Goal: Navigation & Orientation: Find specific page/section

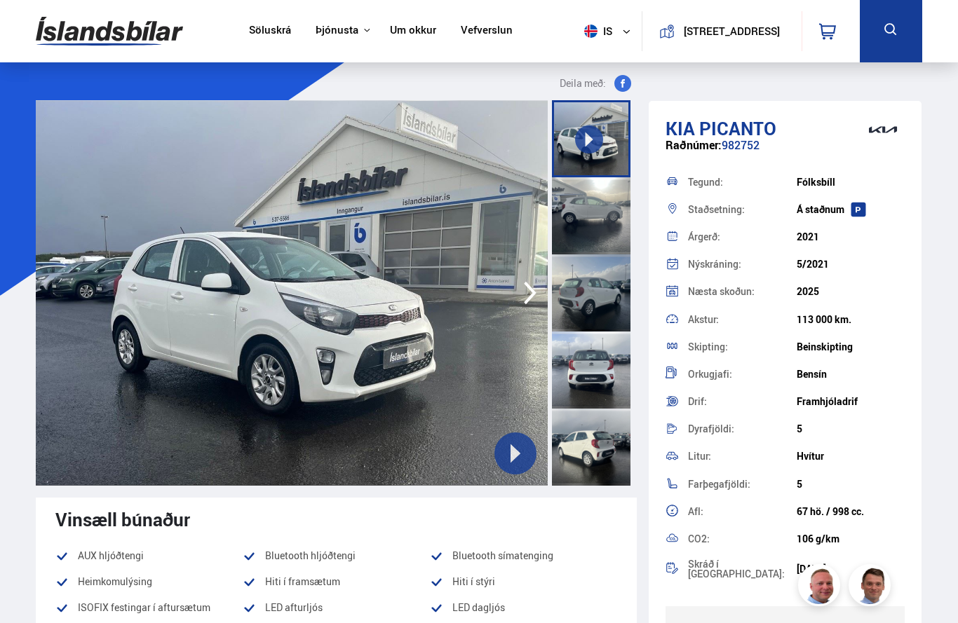
click at [249, 35] on link "Söluskrá" at bounding box center [270, 31] width 42 height 15
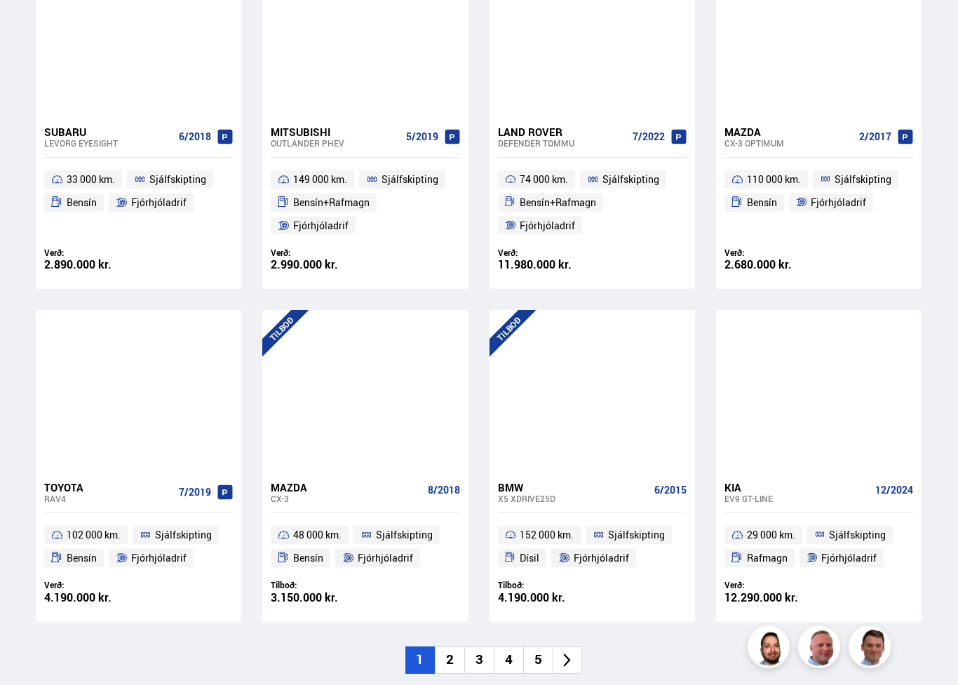
scroll to position [1753, 0]
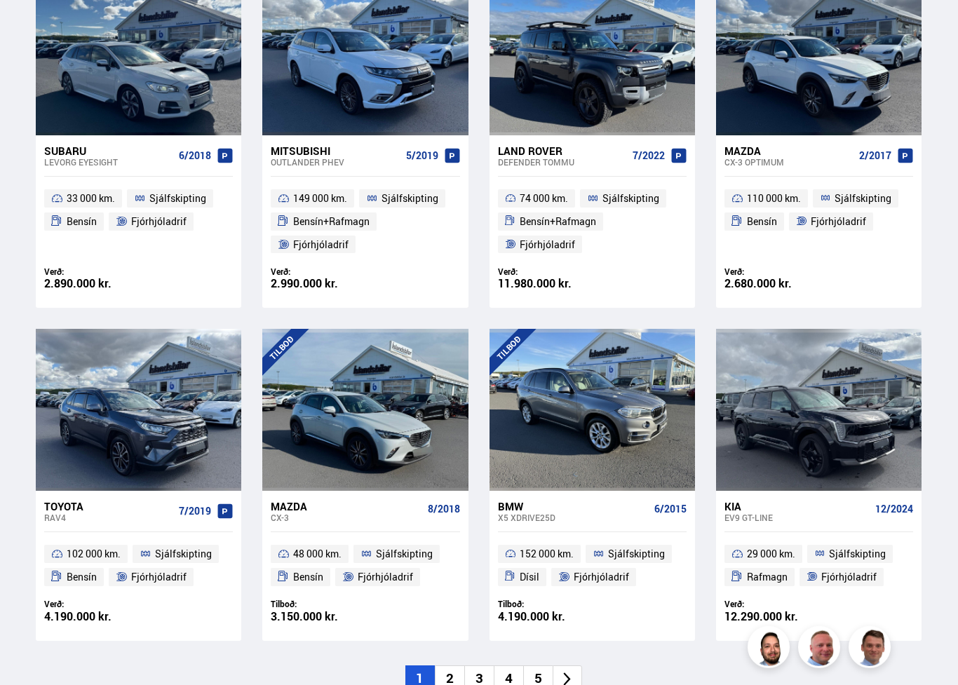
click at [571, 622] on icon at bounding box center [567, 679] width 16 height 16
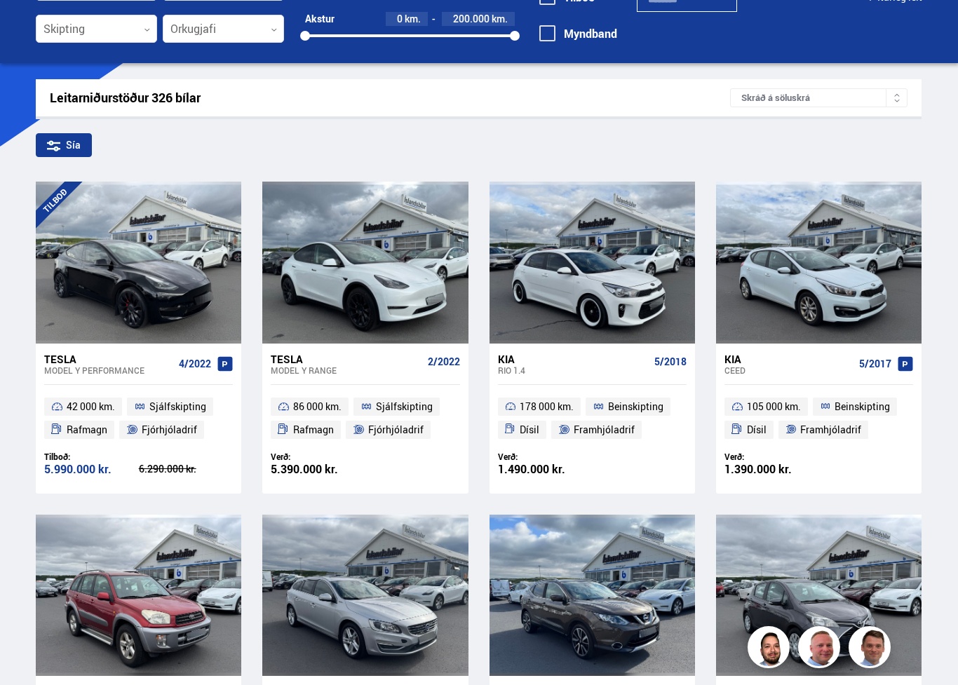
scroll to position [0, 0]
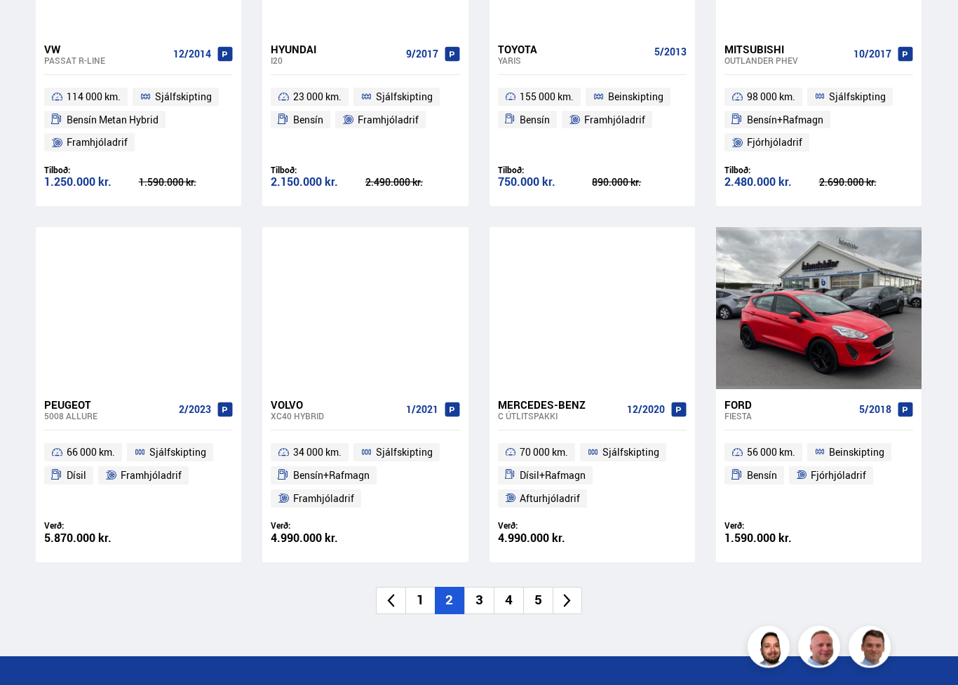
scroll to position [1858, 0]
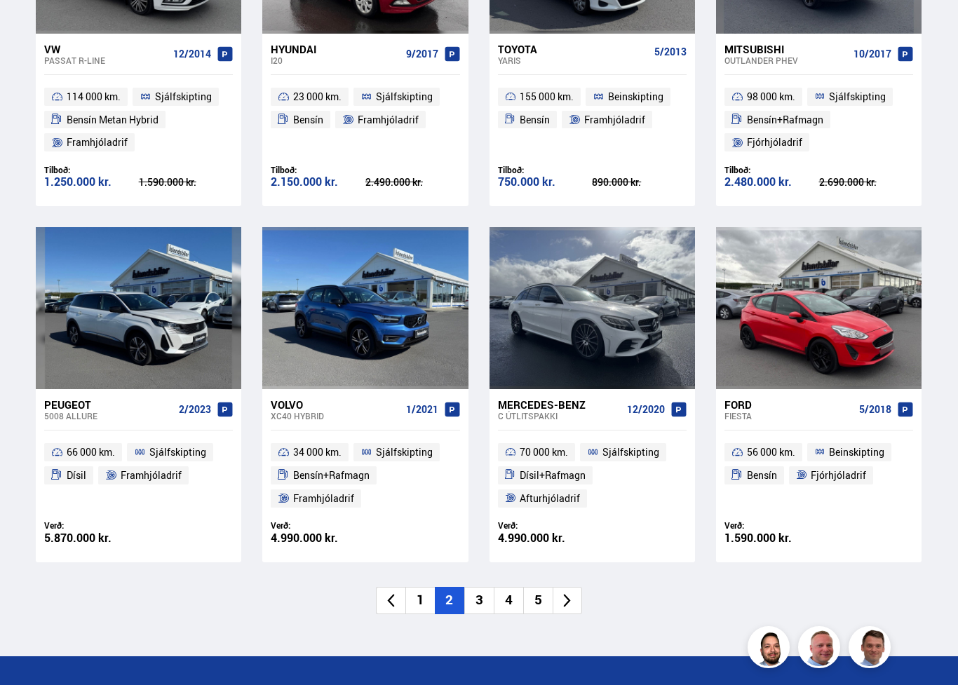
click at [567, 592] on icon at bounding box center [567, 600] width 16 height 16
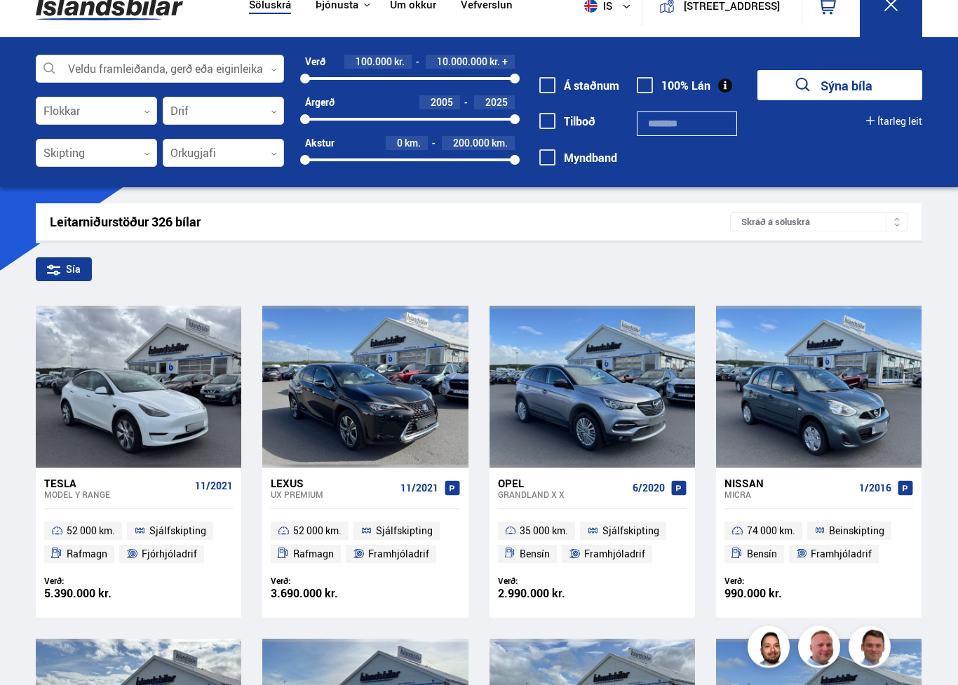
scroll to position [0, 0]
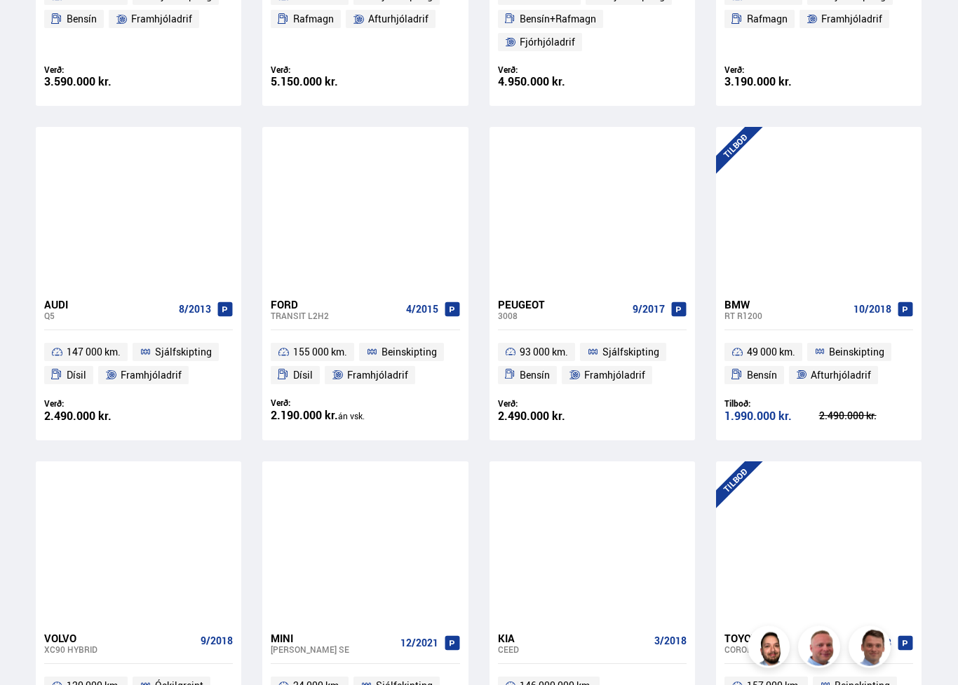
scroll to position [1558, 0]
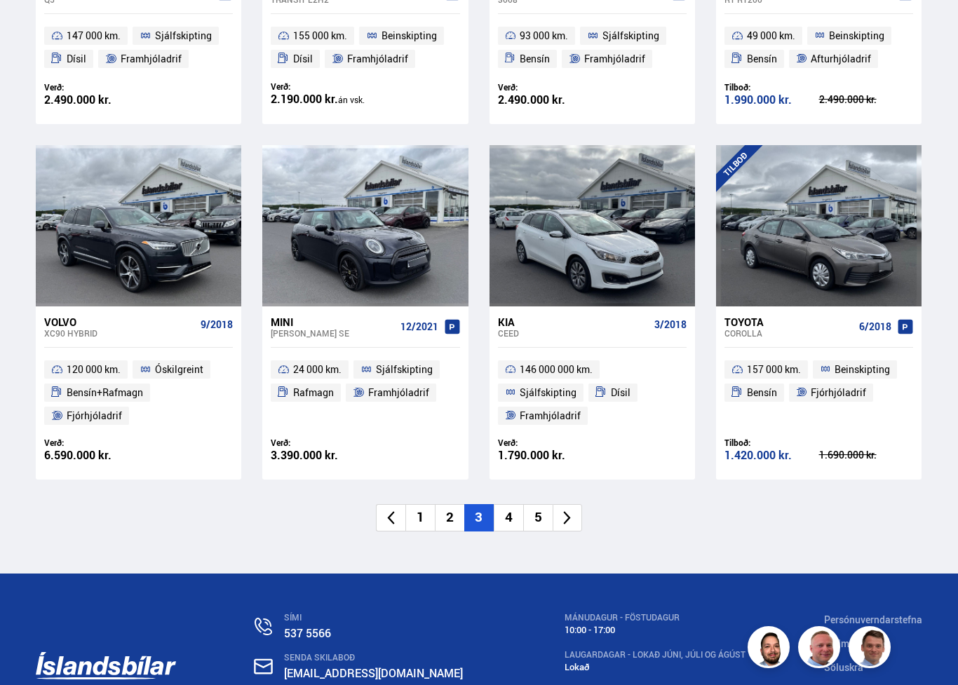
click at [566, 510] on icon at bounding box center [567, 518] width 16 height 16
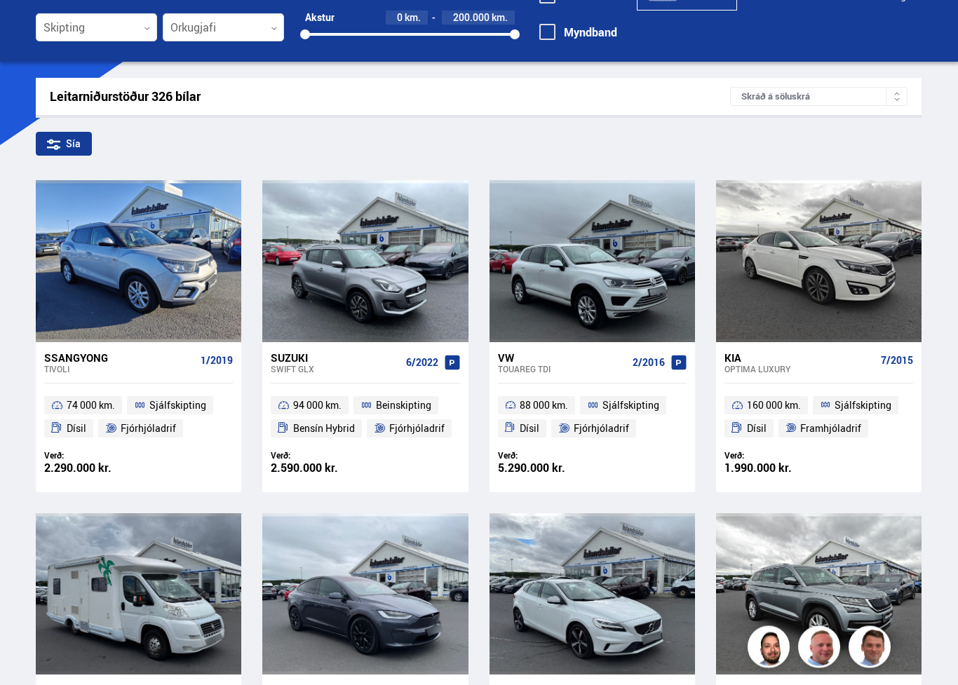
scroll to position [0, 0]
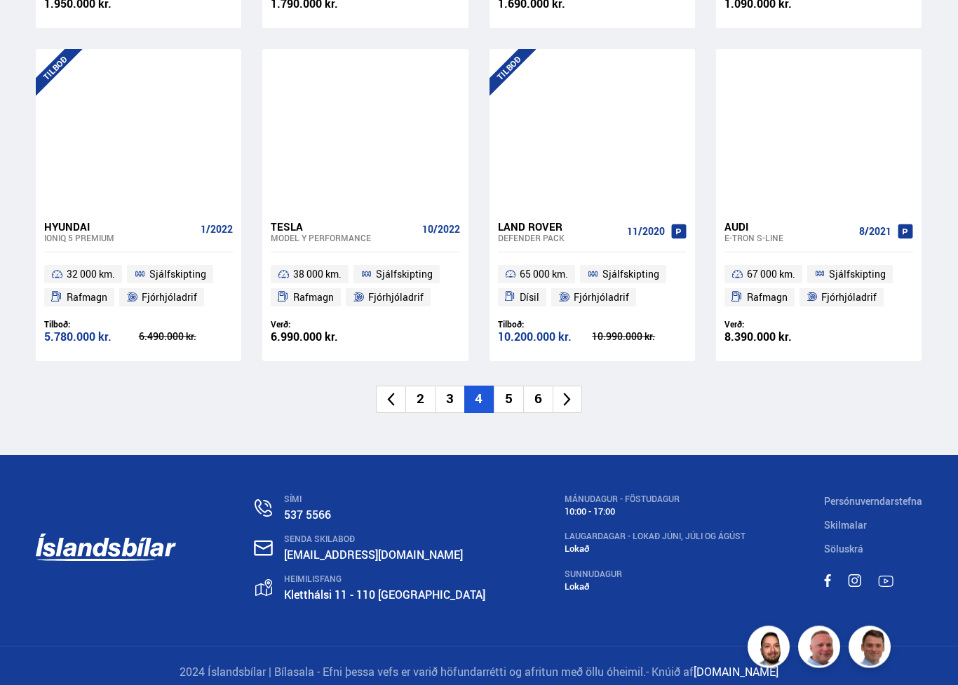
scroll to position [2038, 0]
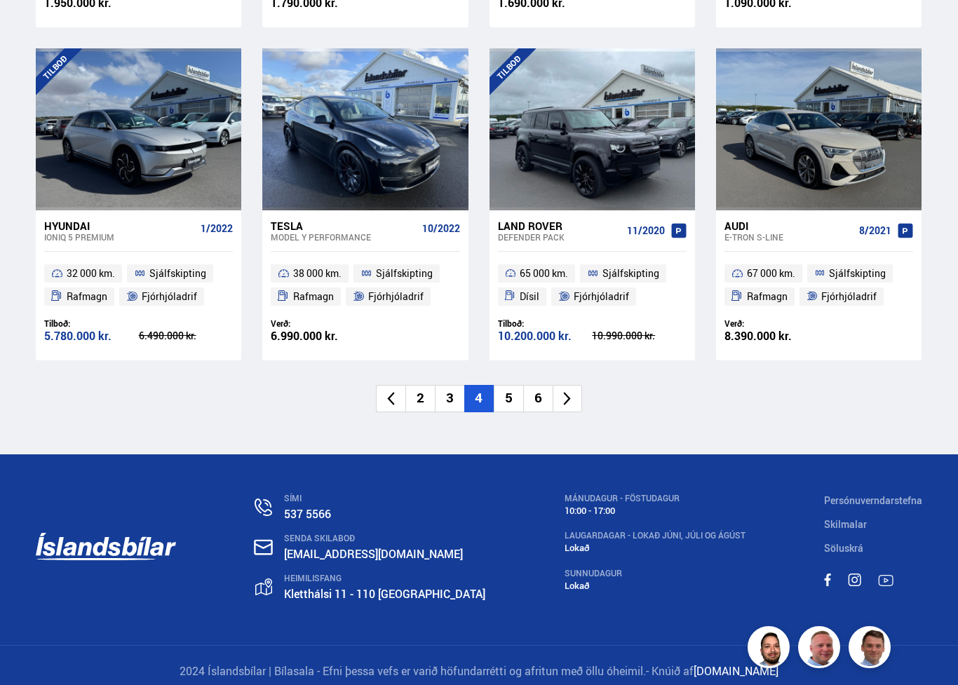
click at [566, 392] on icon at bounding box center [567, 398] width 7 height 13
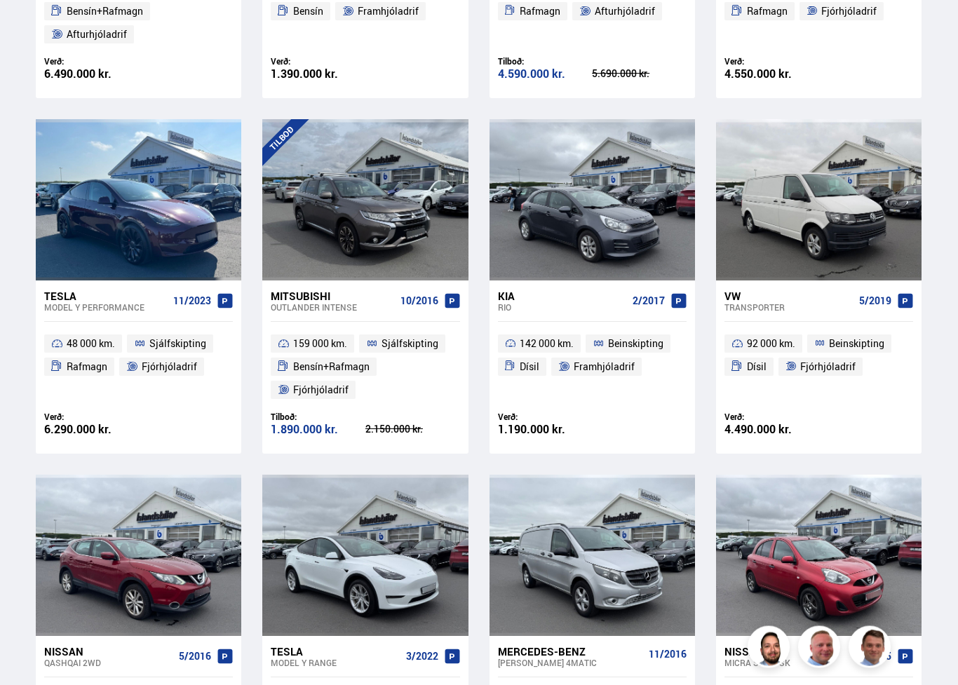
scroll to position [0, 0]
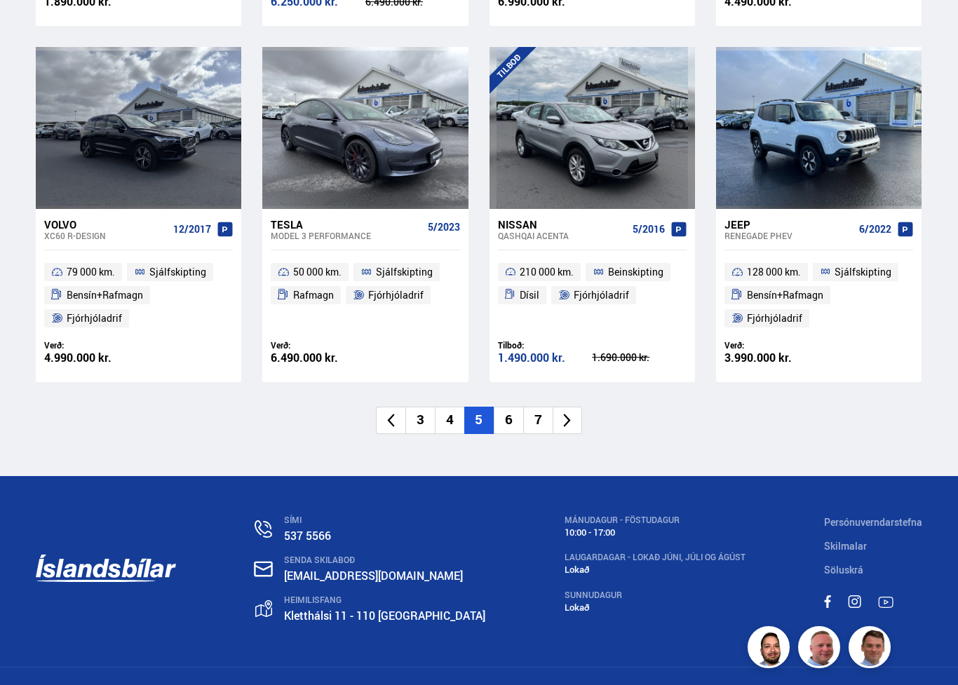
scroll to position [2035, 0]
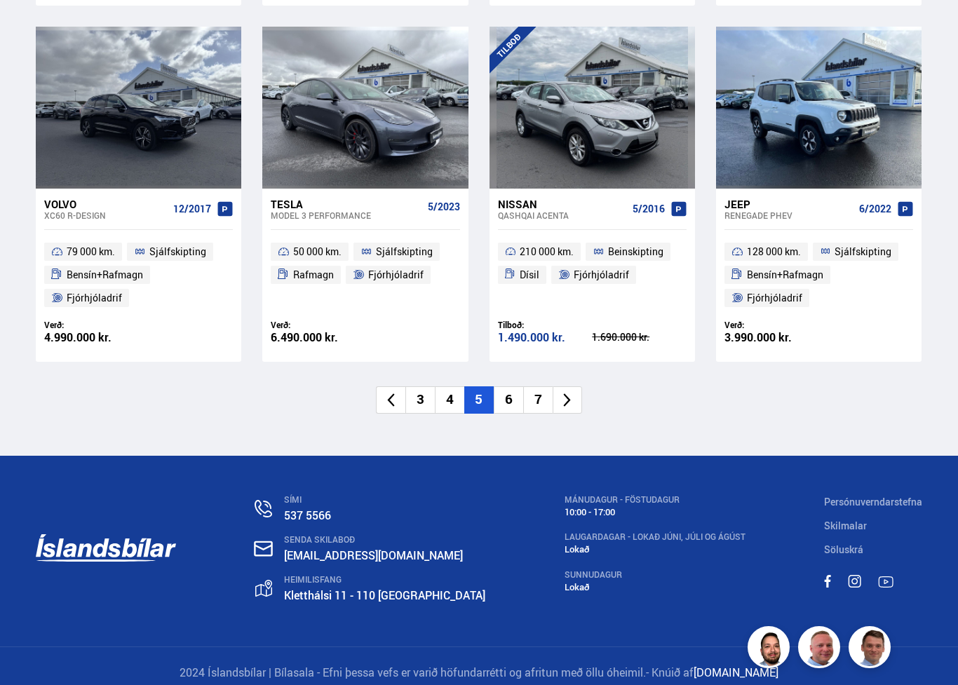
click at [560, 398] on li at bounding box center [566, 399] width 29 height 27
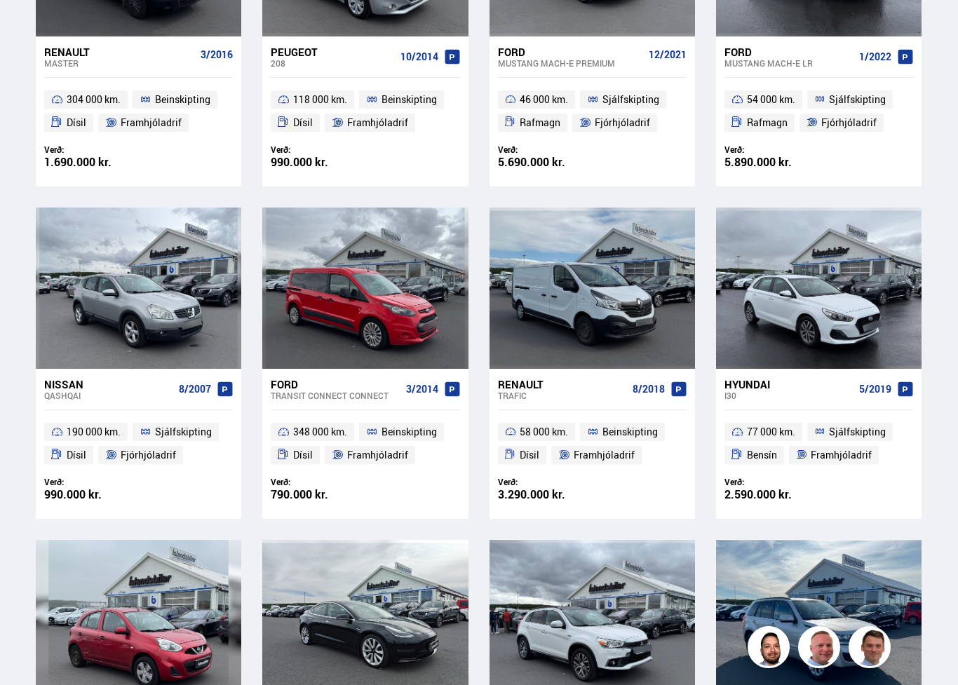
scroll to position [0, 0]
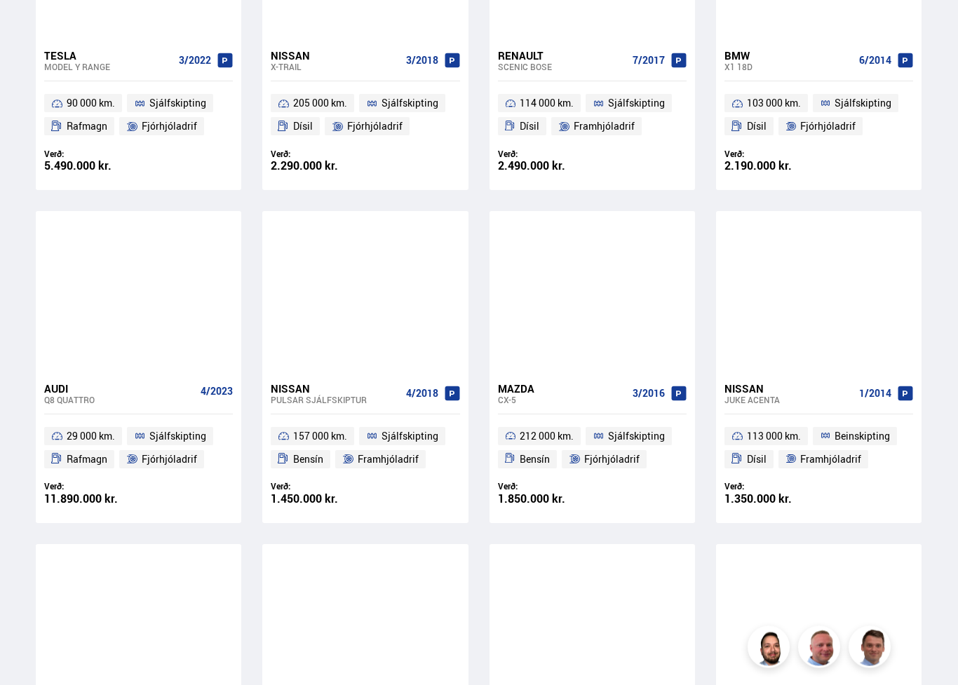
scroll to position [1473, 0]
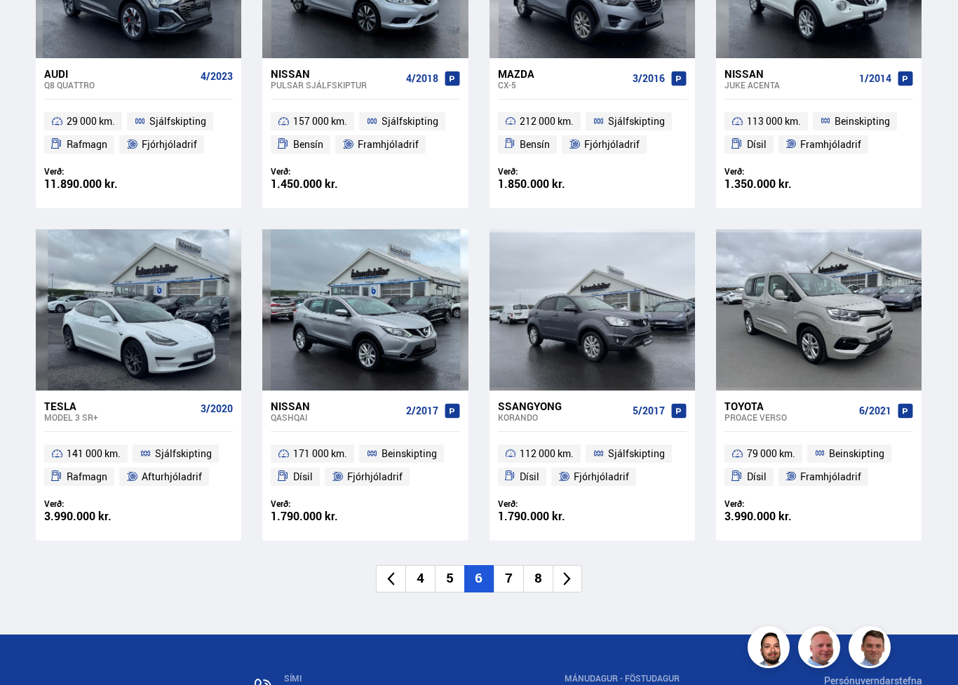
click at [566, 571] on icon at bounding box center [567, 579] width 16 height 16
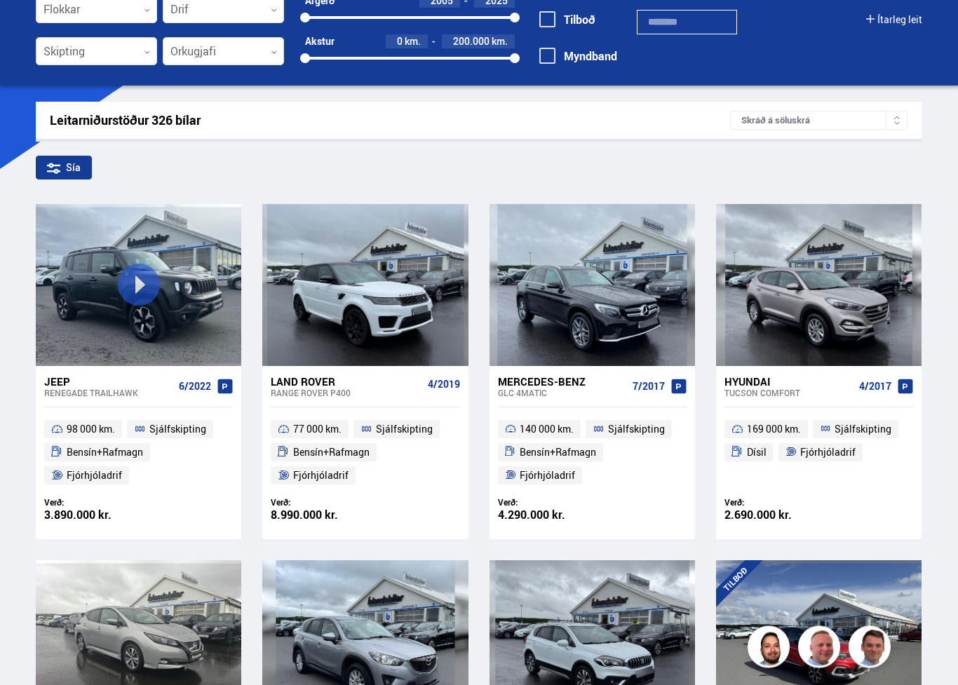
scroll to position [0, 0]
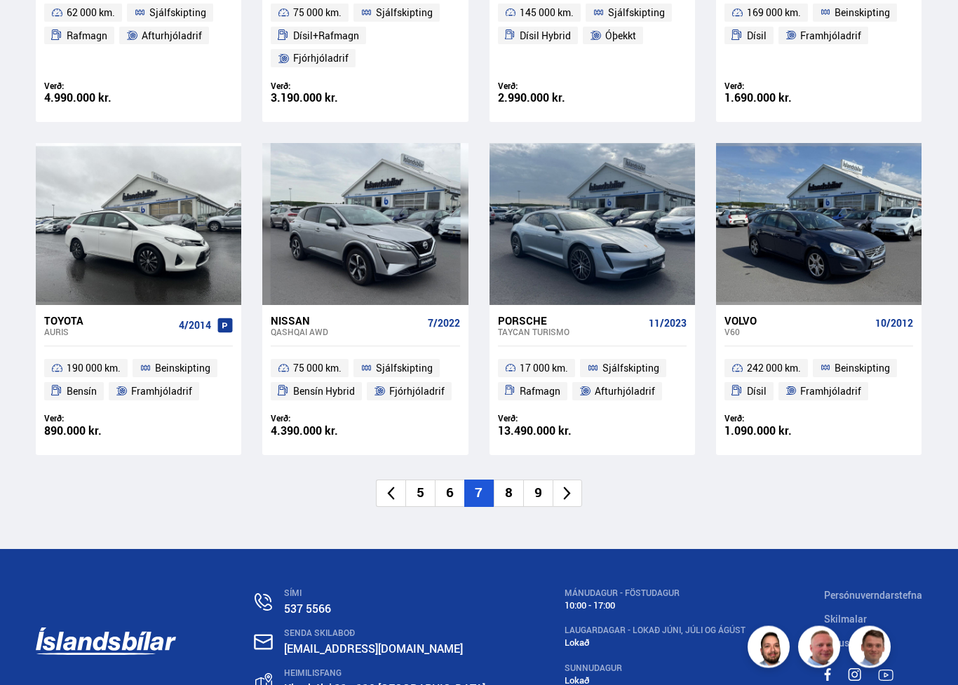
scroll to position [1942, 0]
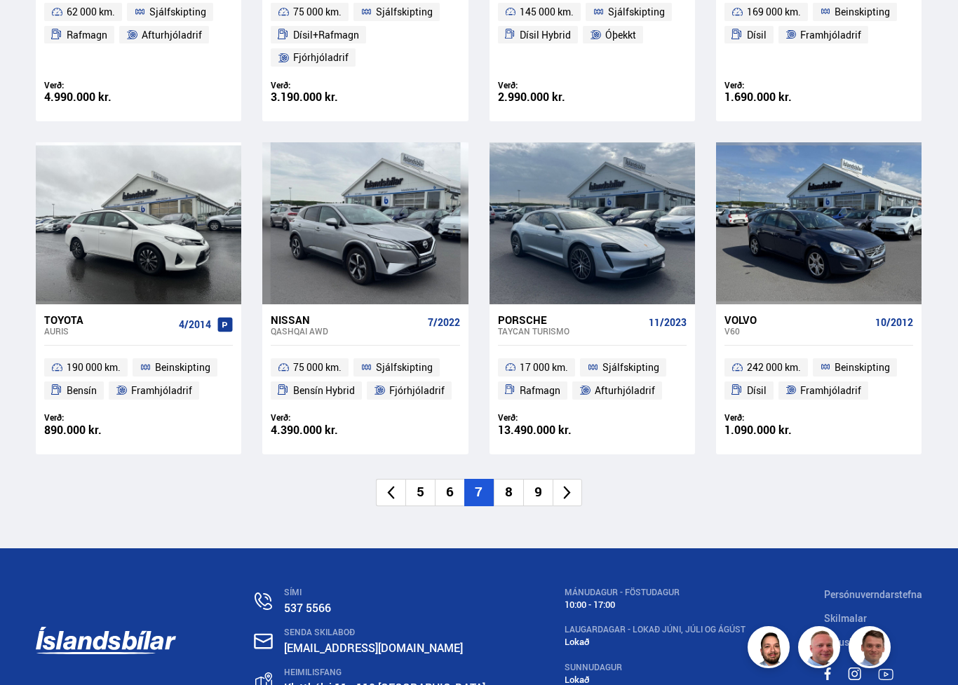
click at [564, 484] on icon at bounding box center [567, 492] width 16 height 16
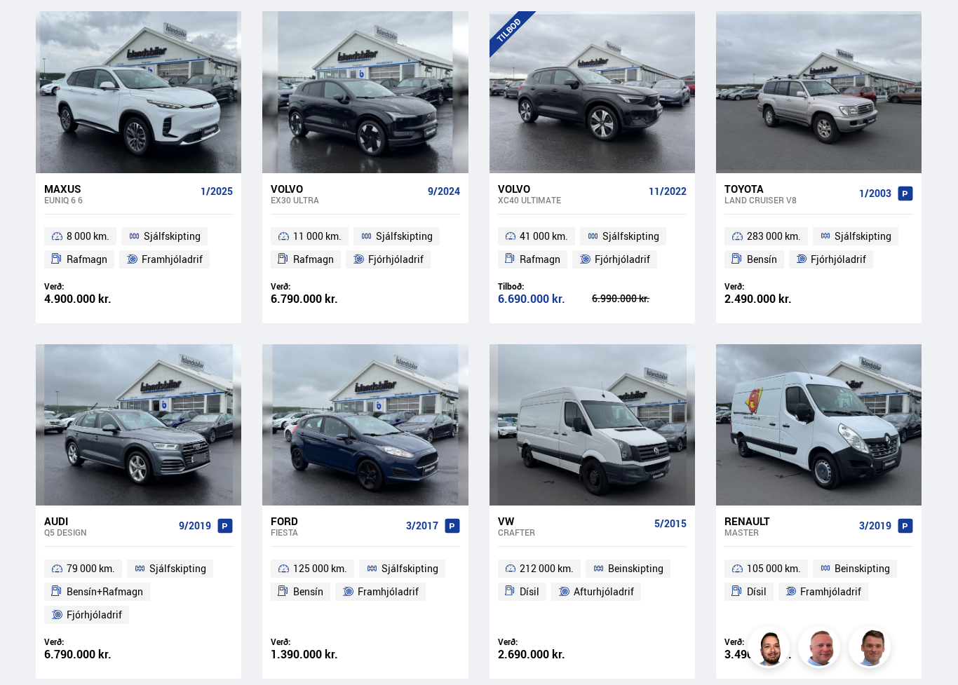
scroll to position [0, 0]
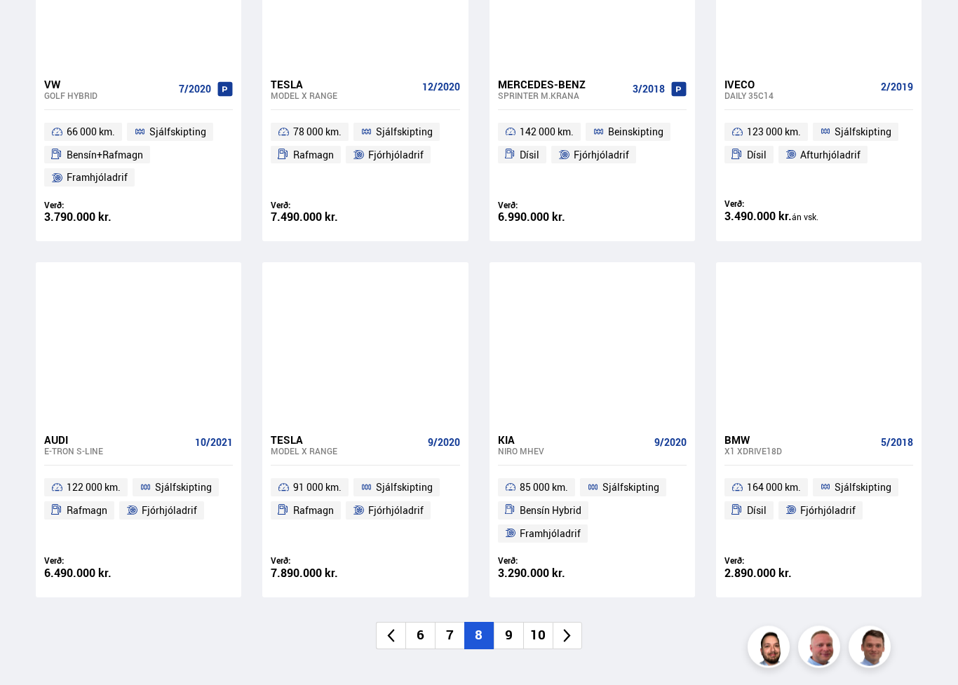
scroll to position [1823, 0]
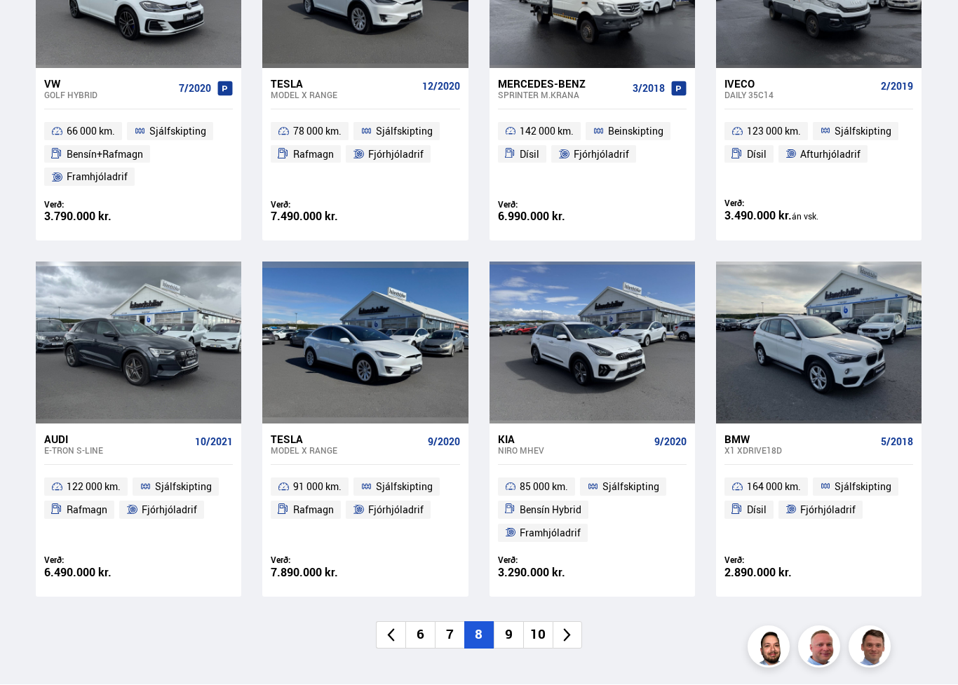
click at [563, 622] on icon at bounding box center [567, 635] width 16 height 16
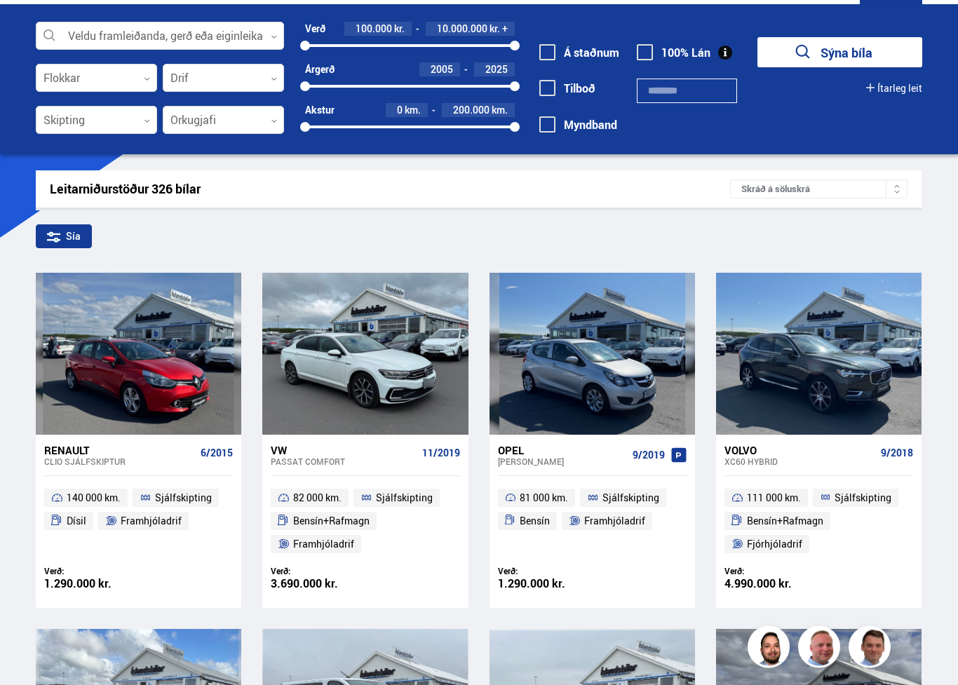
scroll to position [0, 0]
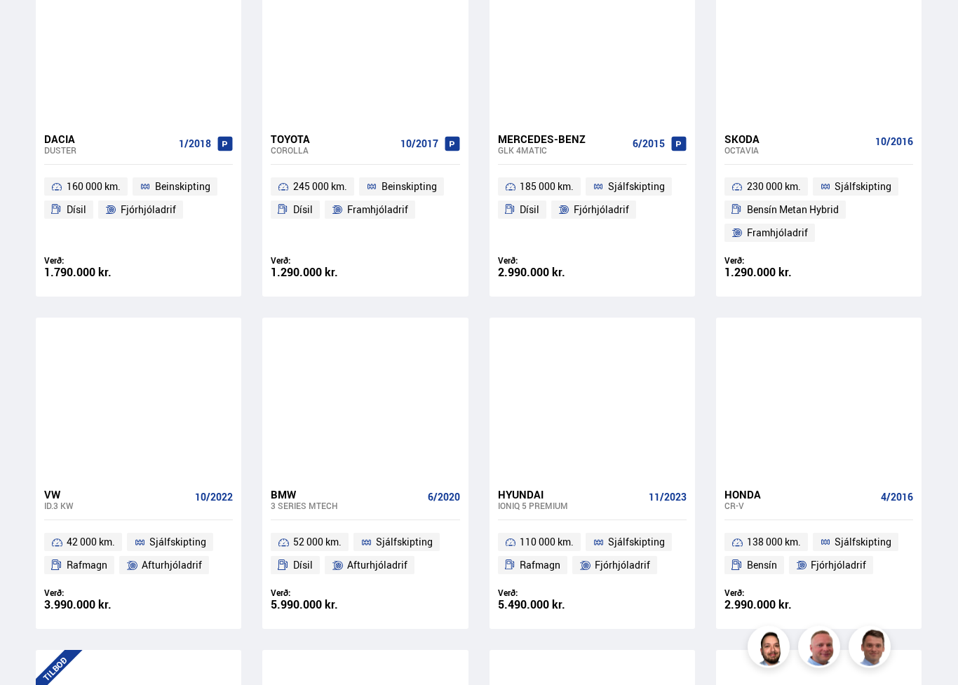
scroll to position [1080, 0]
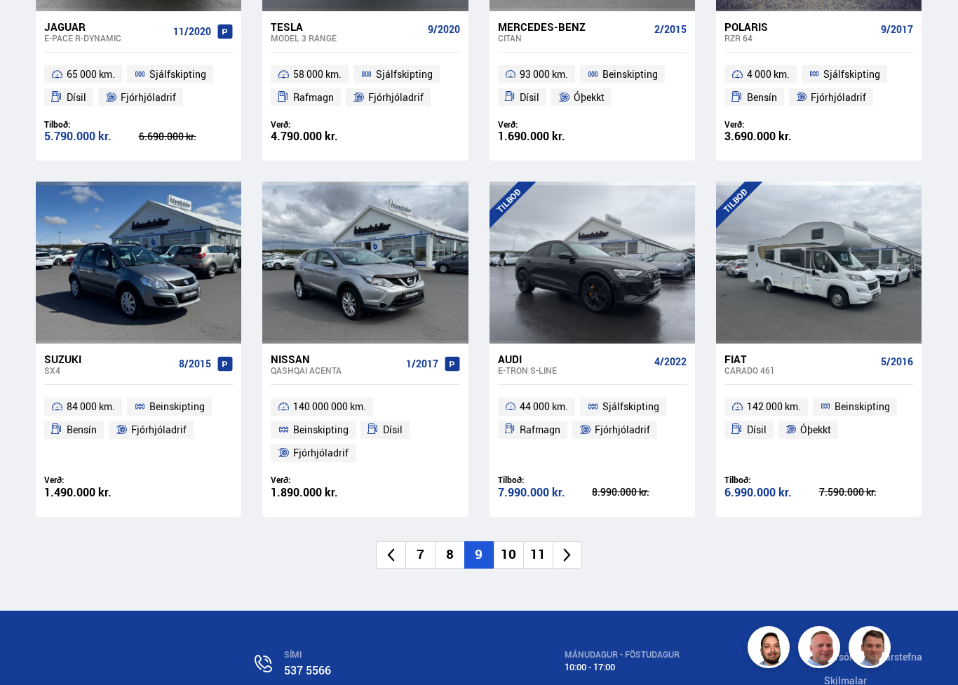
click at [566, 547] on icon at bounding box center [567, 555] width 16 height 16
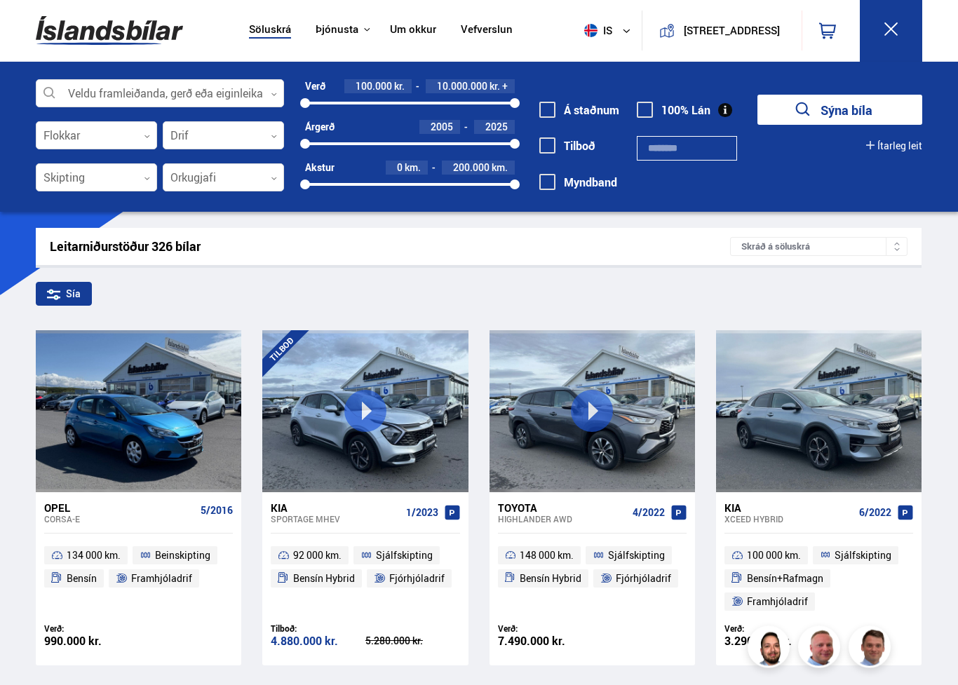
scroll to position [0, 0]
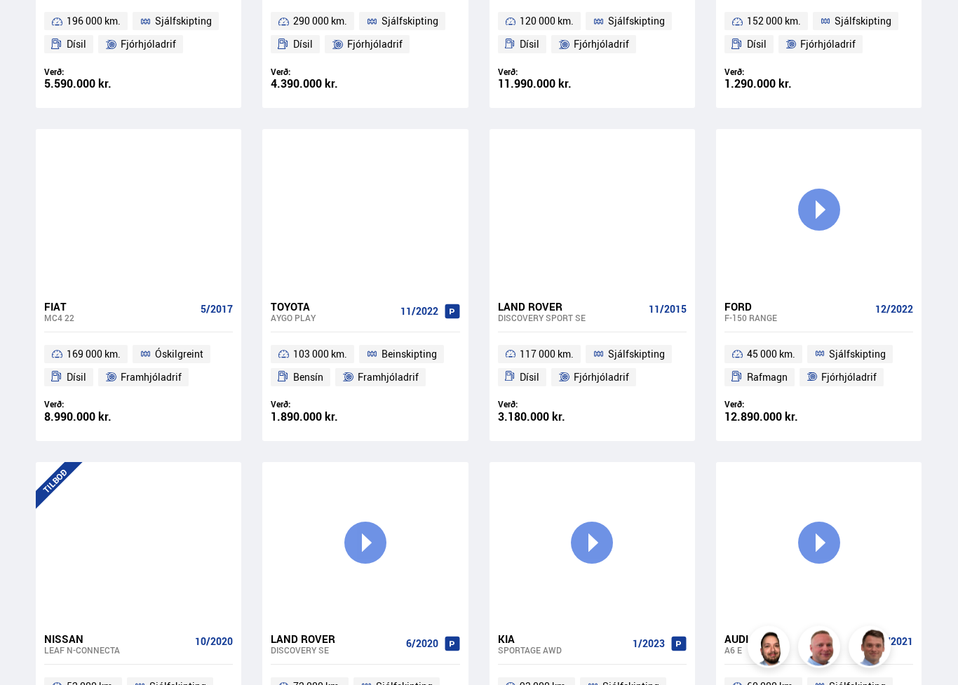
scroll to position [1578, 0]
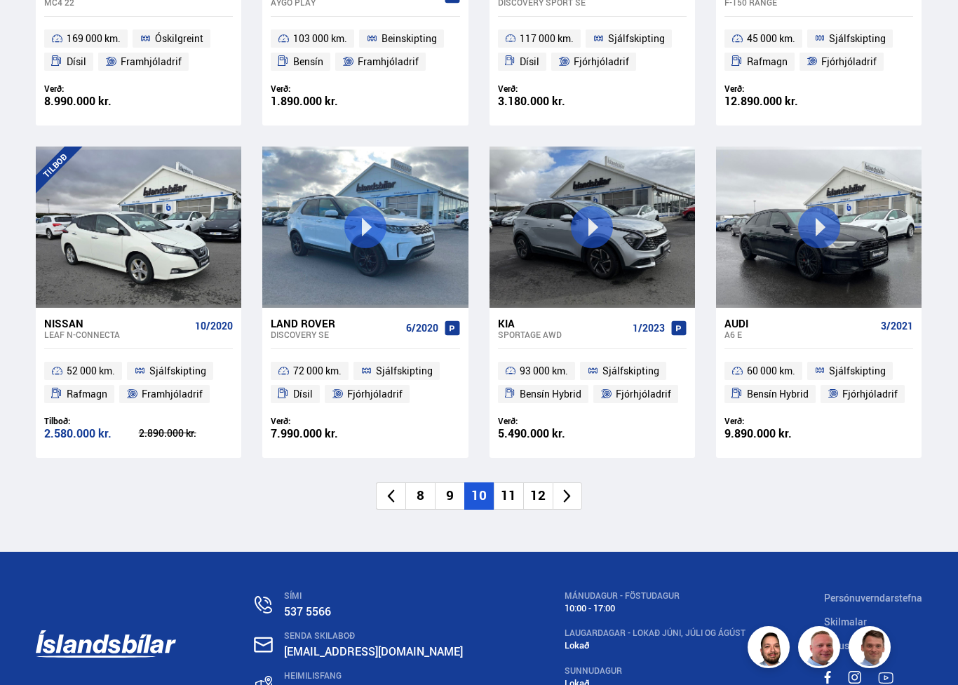
click at [564, 488] on icon at bounding box center [567, 496] width 16 height 16
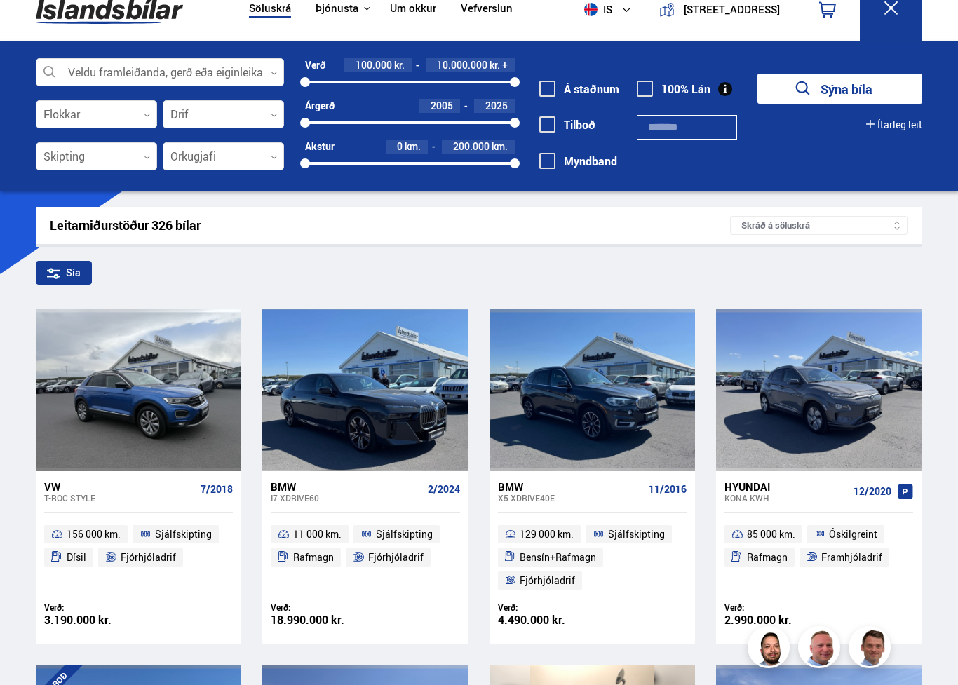
scroll to position [0, 0]
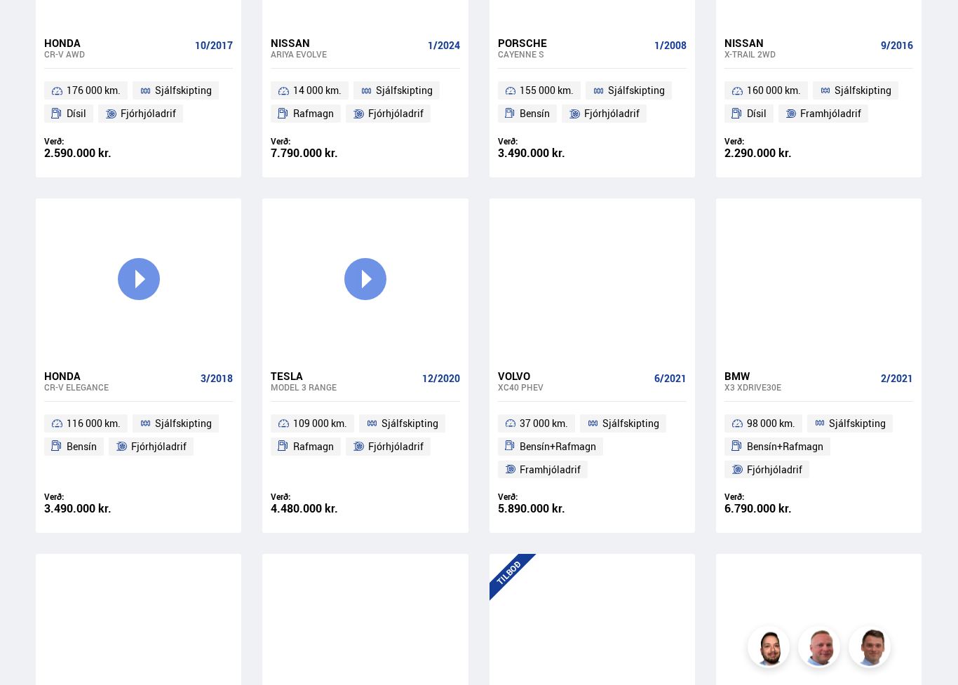
scroll to position [1509, 0]
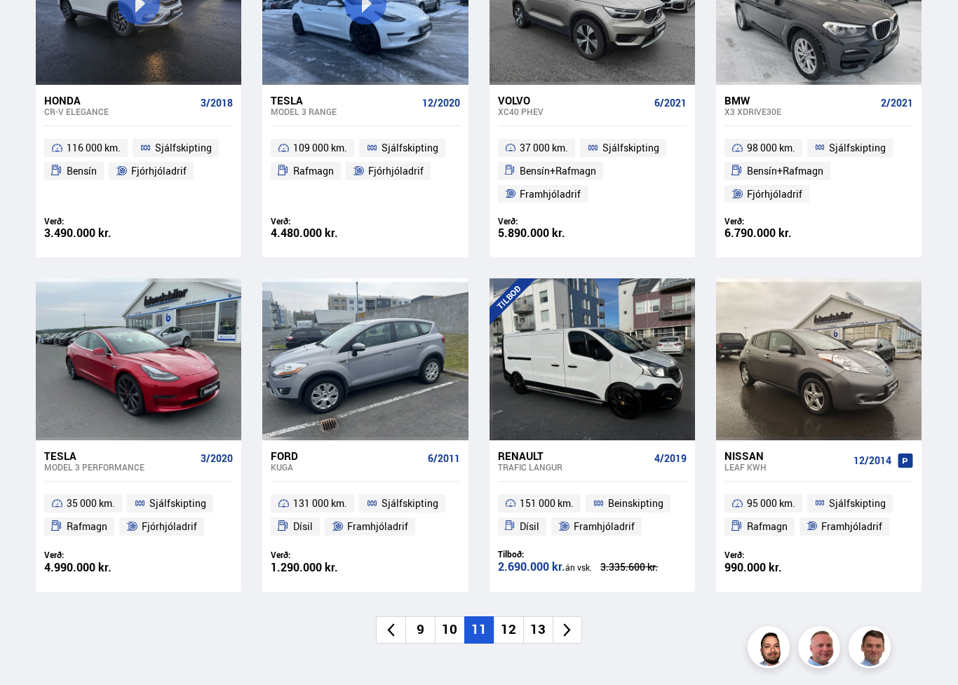
click at [576, 622] on li at bounding box center [566, 629] width 29 height 27
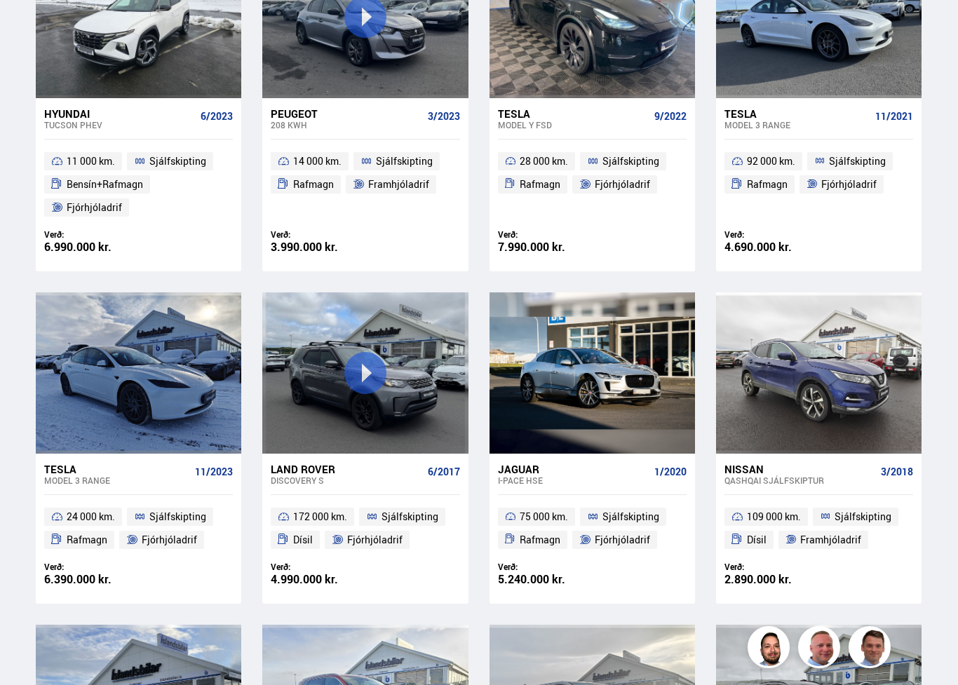
scroll to position [0, 0]
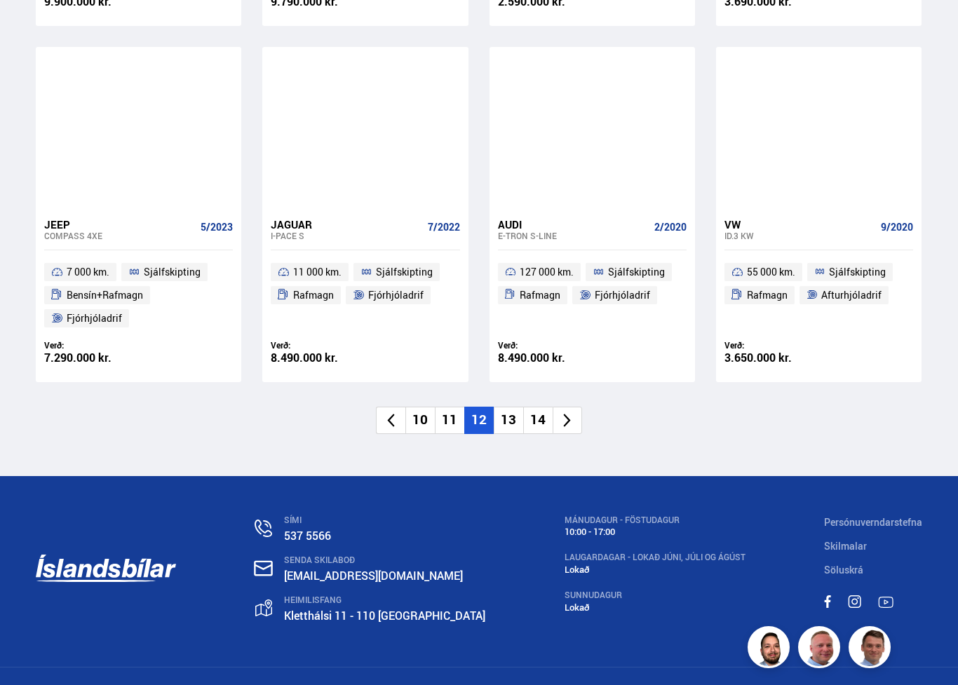
scroll to position [2061, 0]
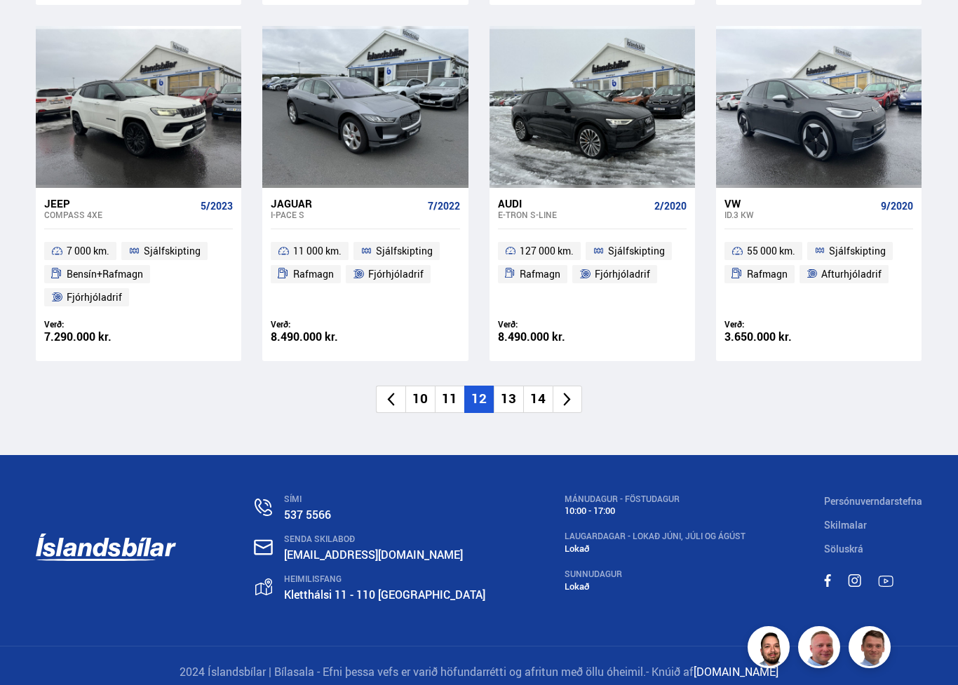
click at [562, 391] on icon at bounding box center [567, 399] width 16 height 16
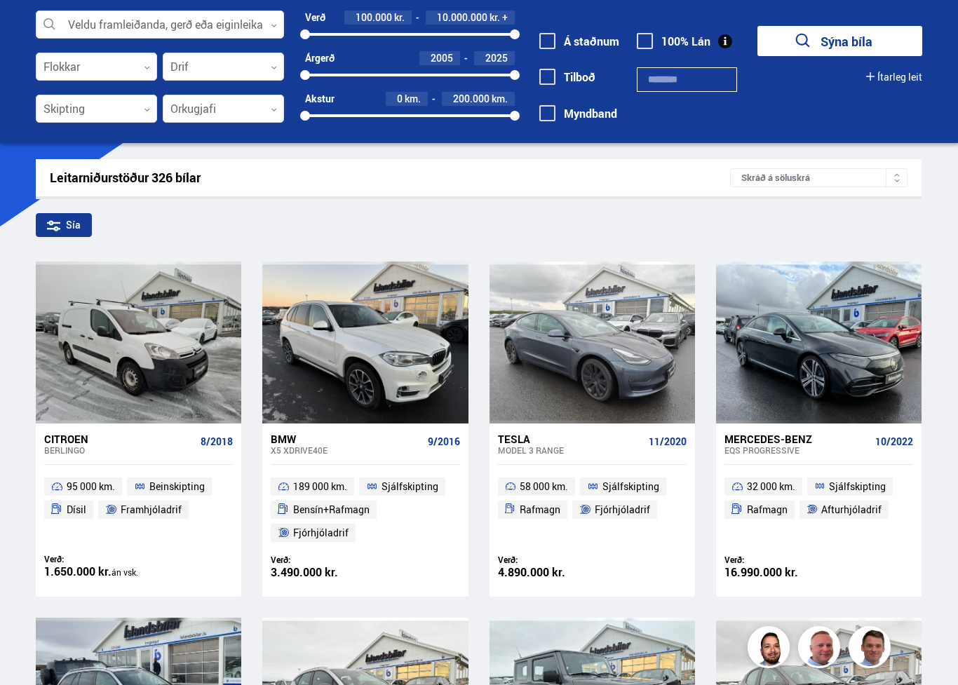
scroll to position [0, 0]
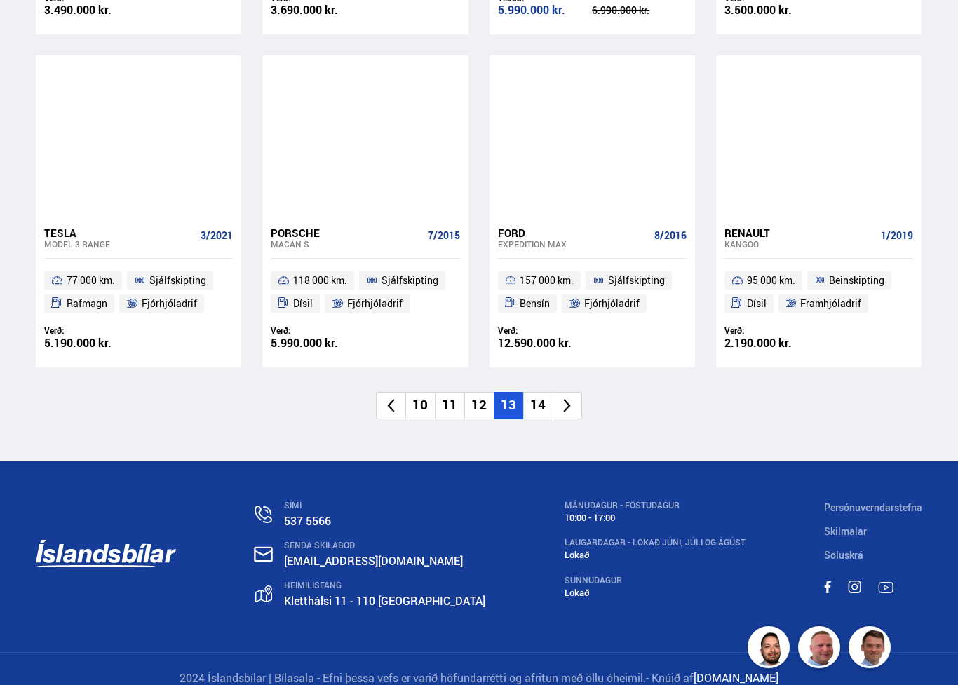
scroll to position [2037, 0]
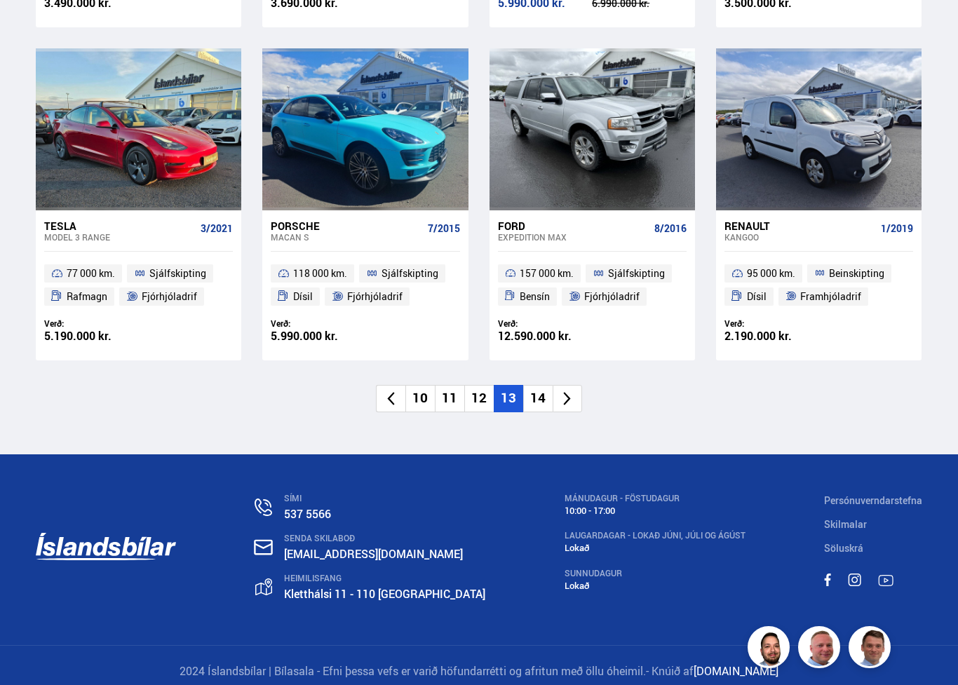
click at [563, 390] on icon at bounding box center [567, 398] width 16 height 16
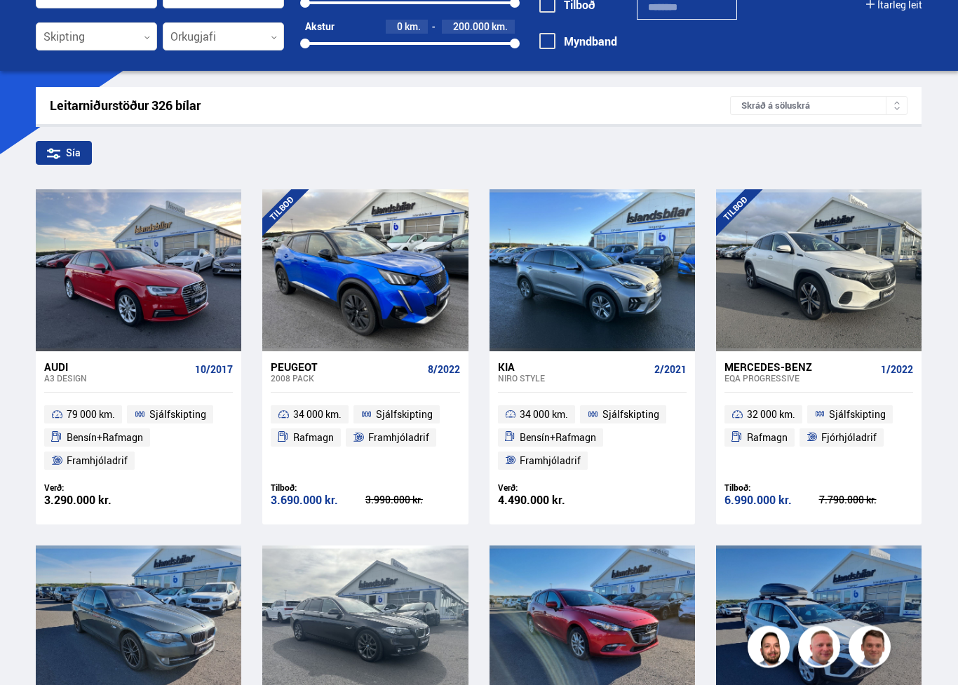
scroll to position [0, 0]
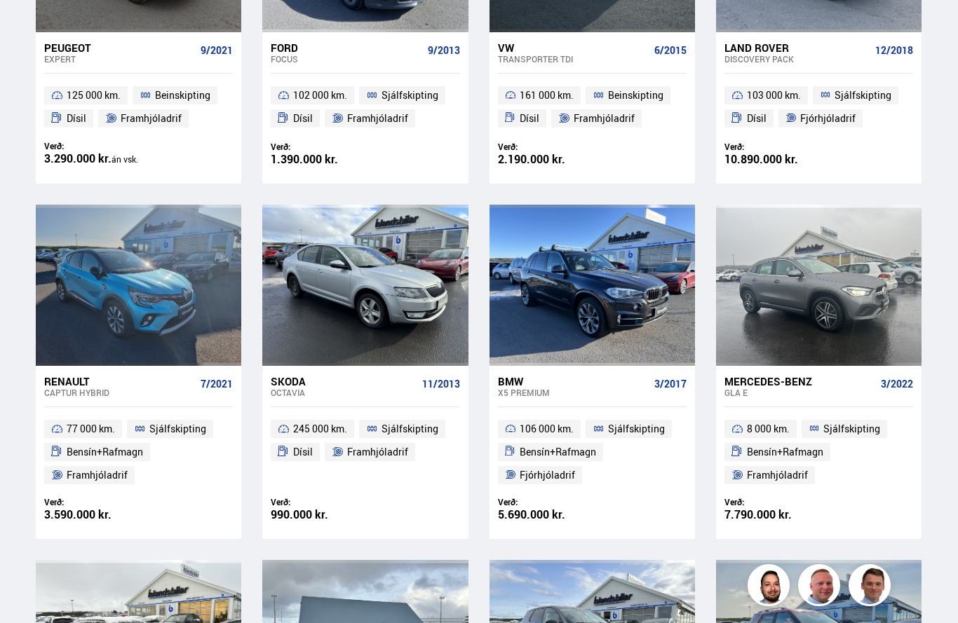
scroll to position [447, 0]
